Goal: Task Accomplishment & Management: Use online tool/utility

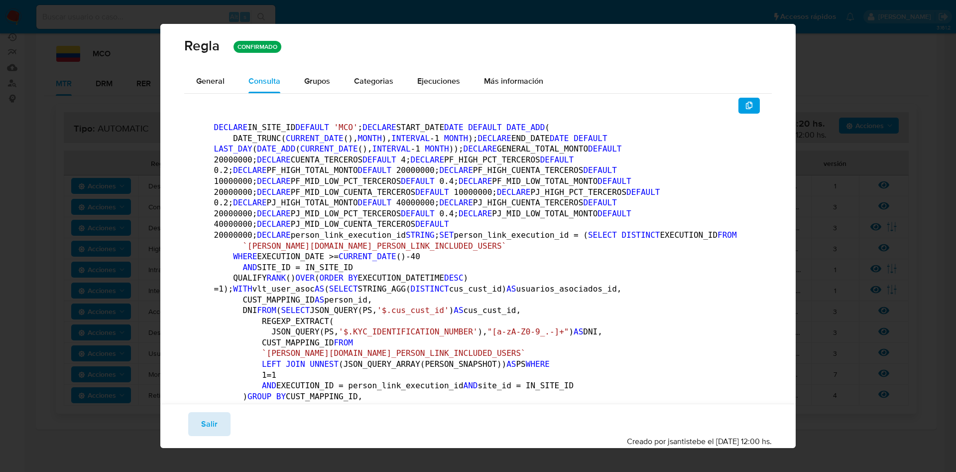
click at [209, 423] on span "Salir" at bounding box center [209, 424] width 16 height 22
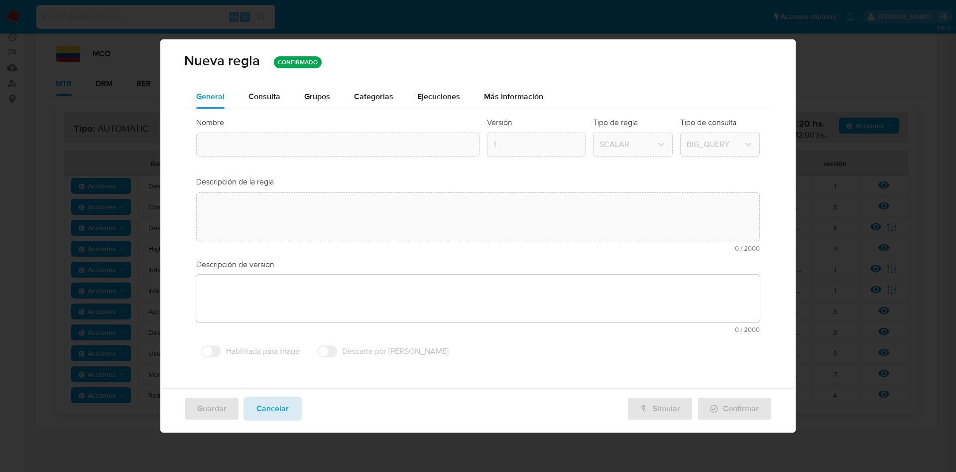
type input "Retiros_cf_mco"
type textarea "Identifica clientes regulados con posible actividad de mula de dinero. se alert…"
type textarea "Acumulación de cuentas bancarias o retiros a terceros. cuenta propia vs tercero…"
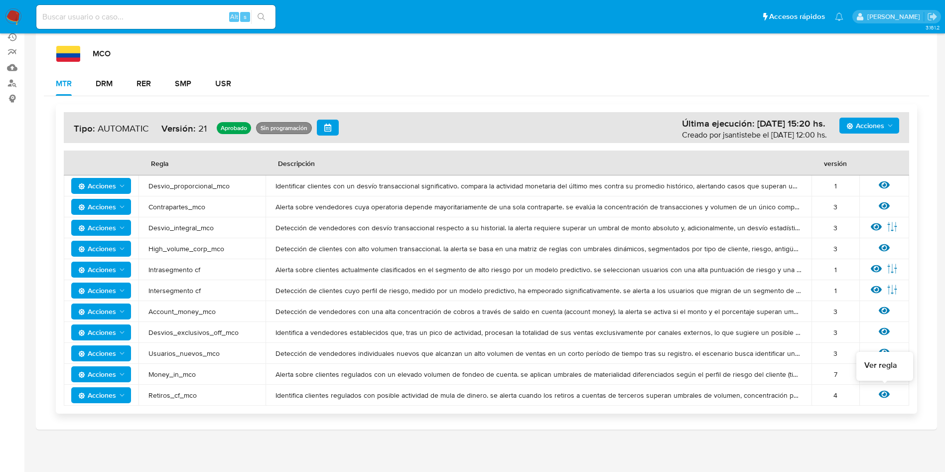
click at [887, 394] on icon at bounding box center [884, 394] width 11 height 11
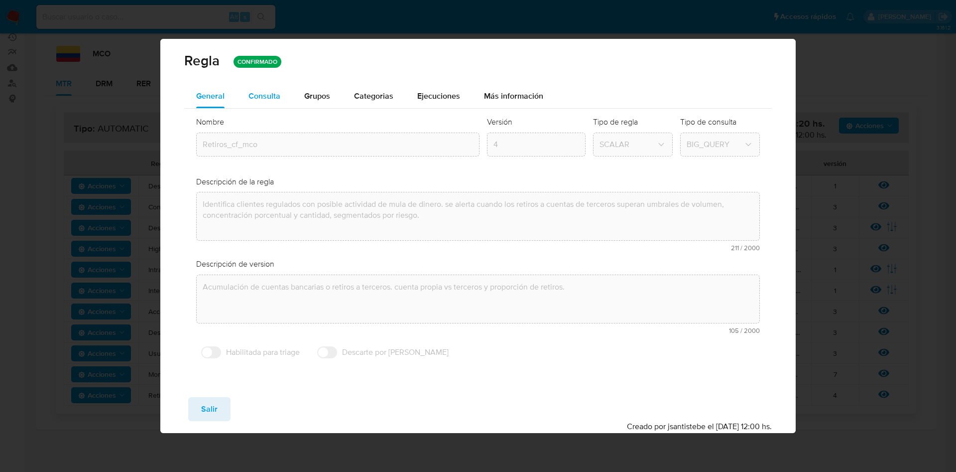
click at [269, 98] on span "Consulta" at bounding box center [265, 95] width 32 height 11
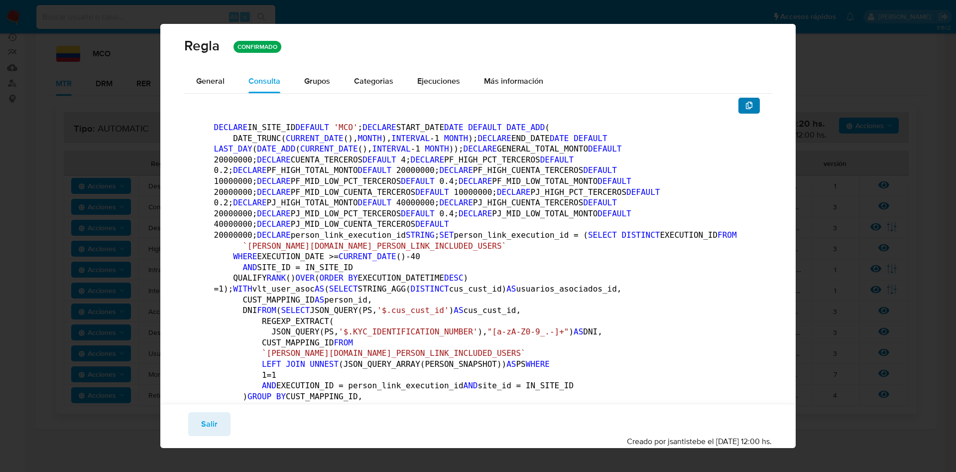
click at [748, 107] on button "button" at bounding box center [750, 106] width 22 height 16
click at [217, 425] on button "Salir" at bounding box center [209, 424] width 42 height 24
